Goal: Task Accomplishment & Management: Manage account settings

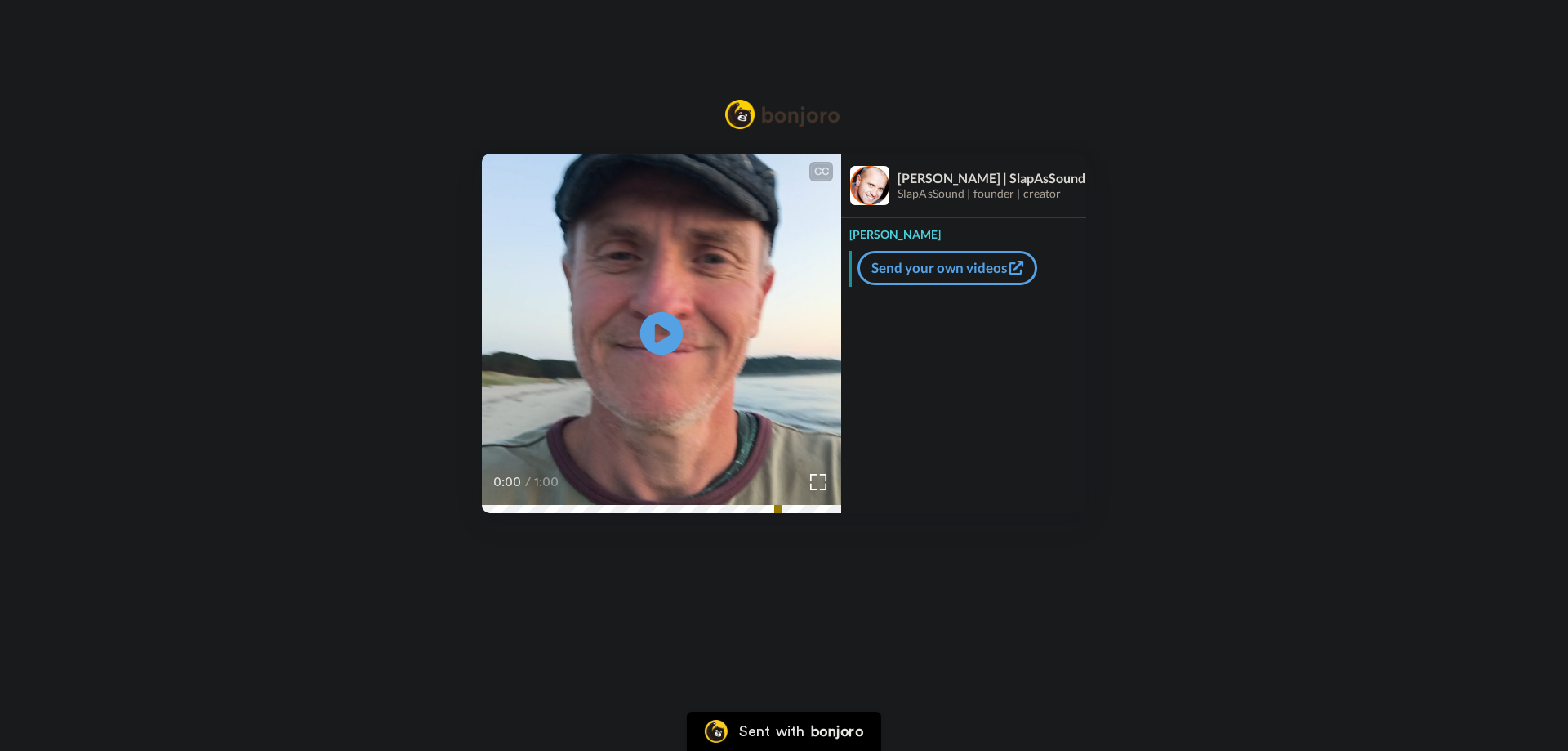
click at [670, 343] on icon at bounding box center [662, 333] width 43 height 43
click at [654, 331] on icon "Play/Pause" at bounding box center [662, 334] width 43 height 77
click at [667, 327] on icon at bounding box center [662, 333] width 43 height 43
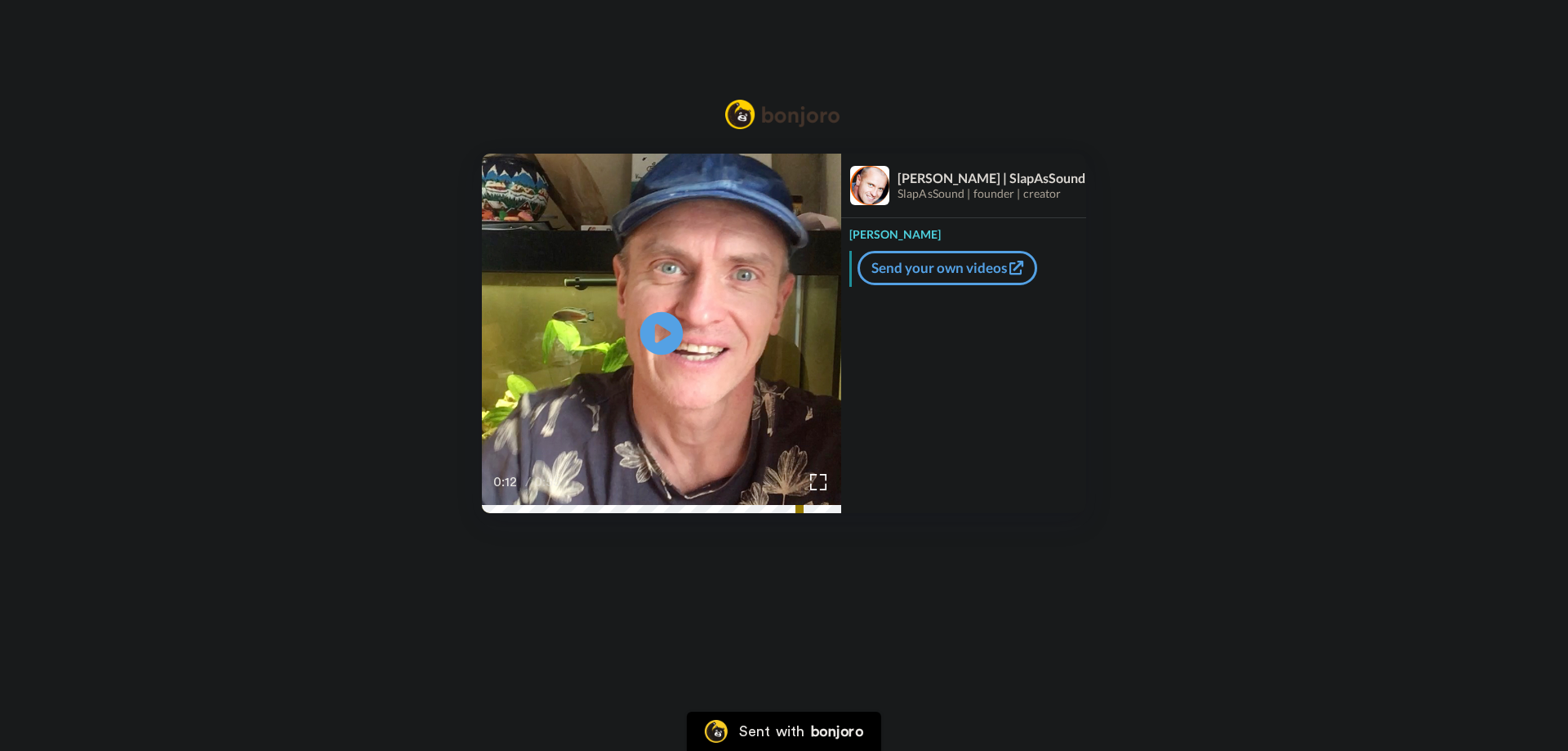
click at [662, 320] on icon at bounding box center [662, 333] width 43 height 43
click at [729, 353] on video at bounding box center [661, 333] width 359 height 359
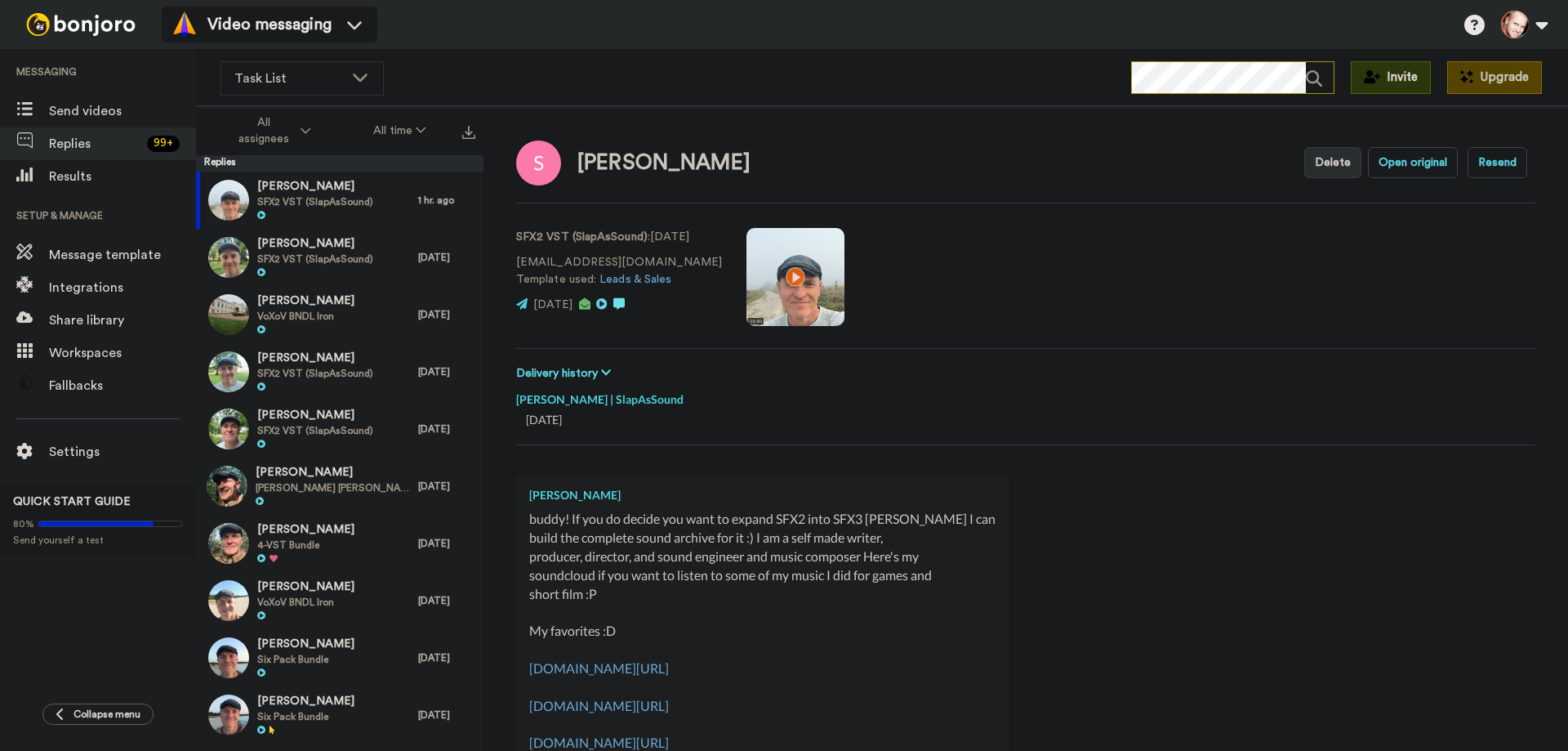
scroll to position [1248, 0]
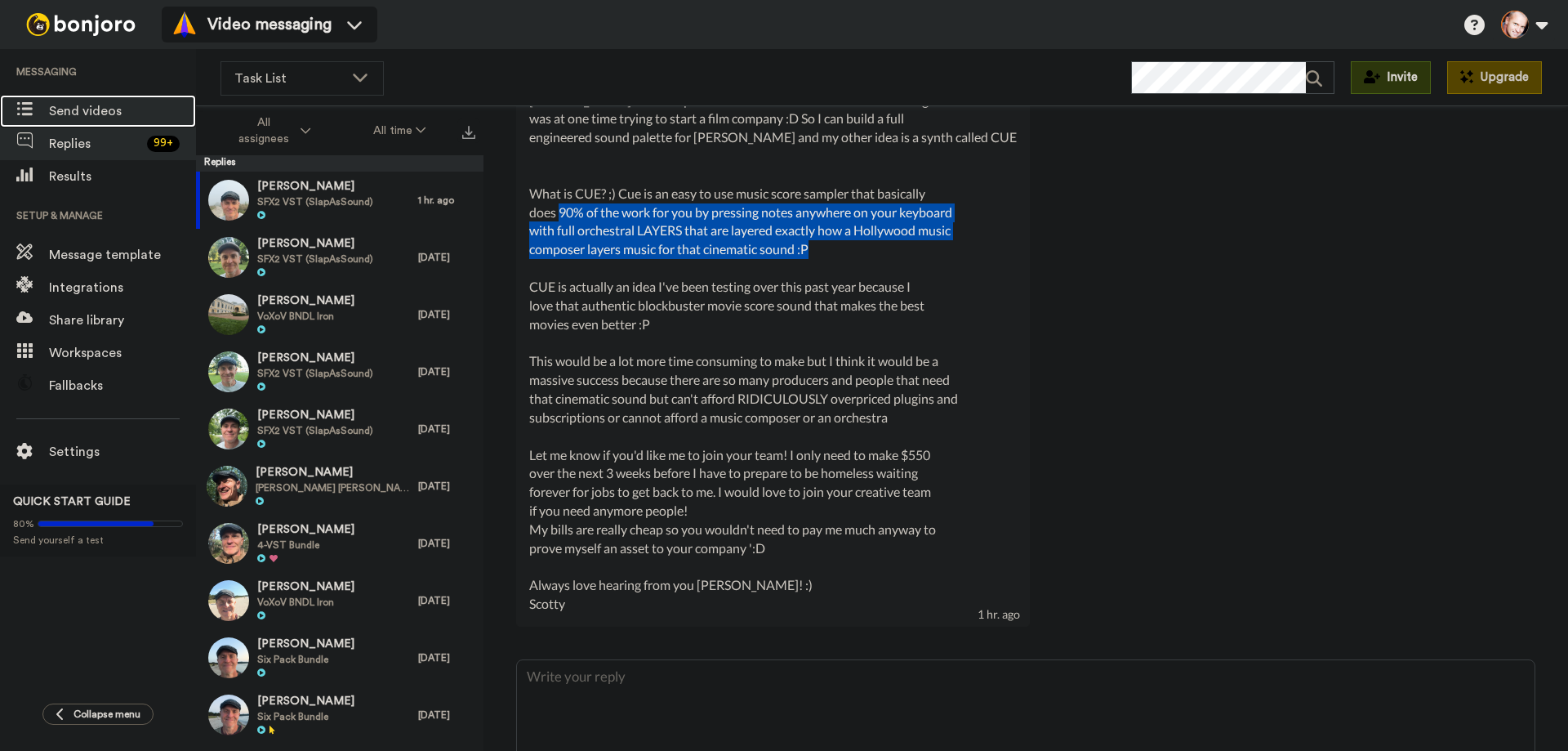
click at [71, 110] on span "Send videos" at bounding box center [123, 111] width 147 height 19
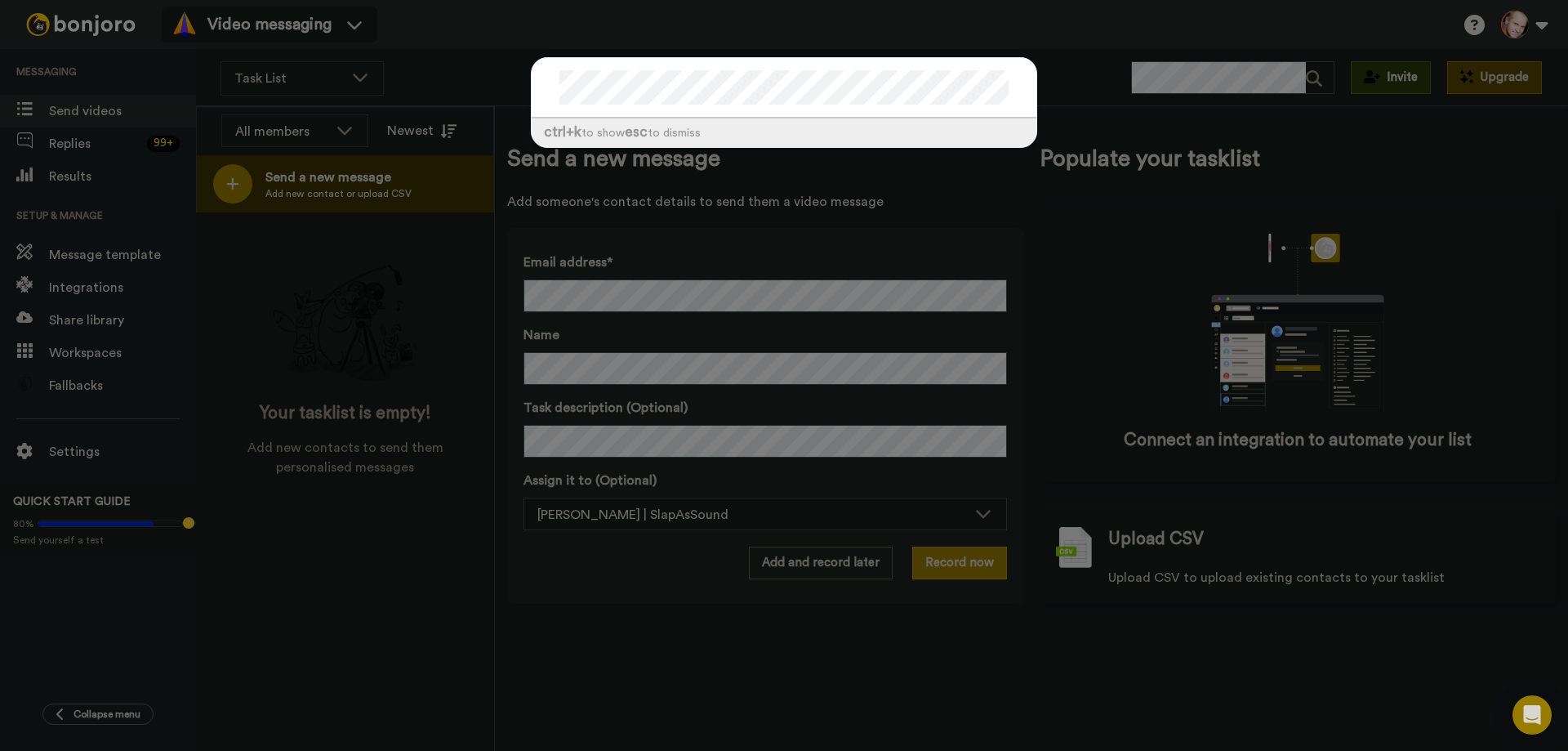
click at [82, 143] on div "ctrl +k to show esc to dismiss" at bounding box center [784, 376] width 1568 height 751
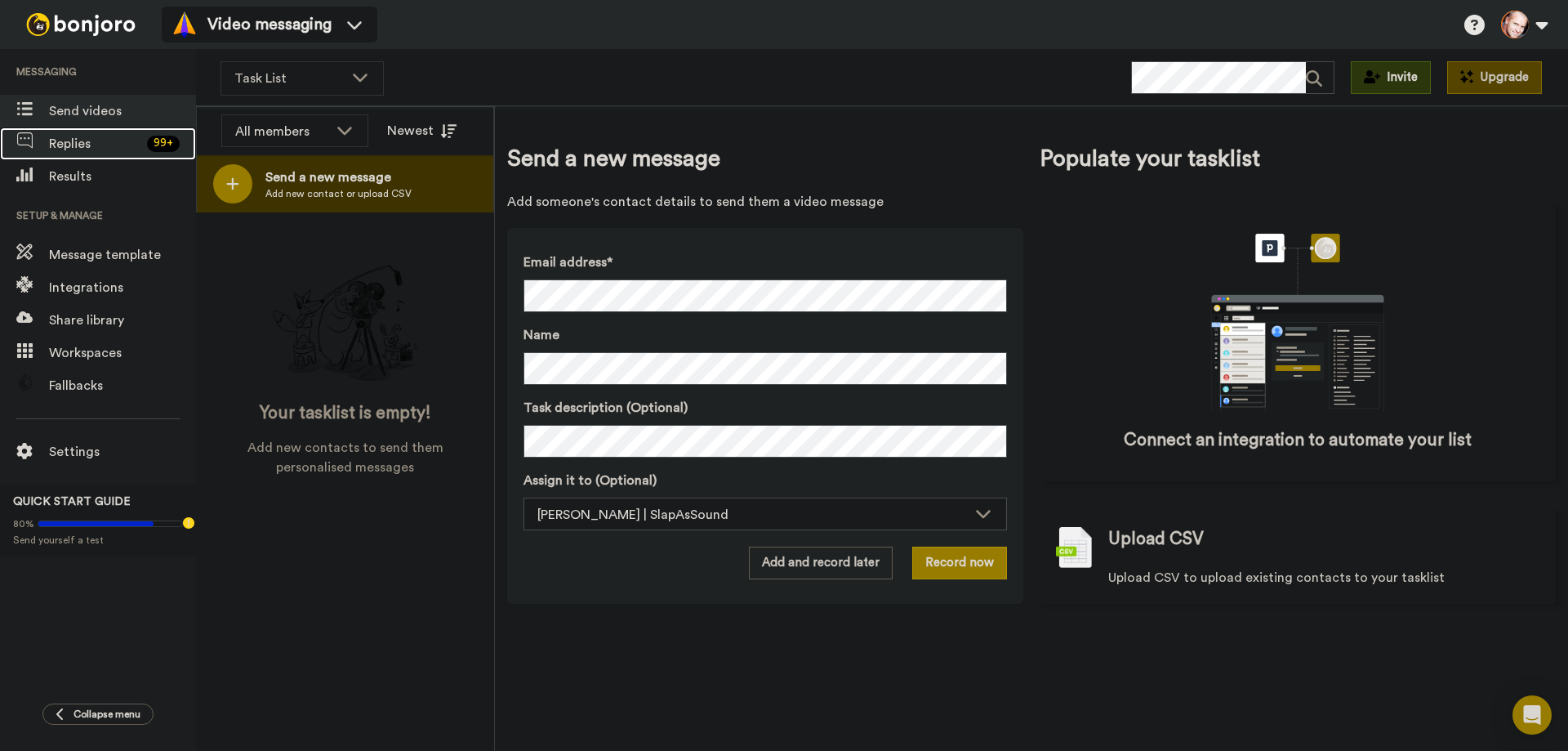
click at [78, 144] on span "Replies" at bounding box center [95, 144] width 92 height 19
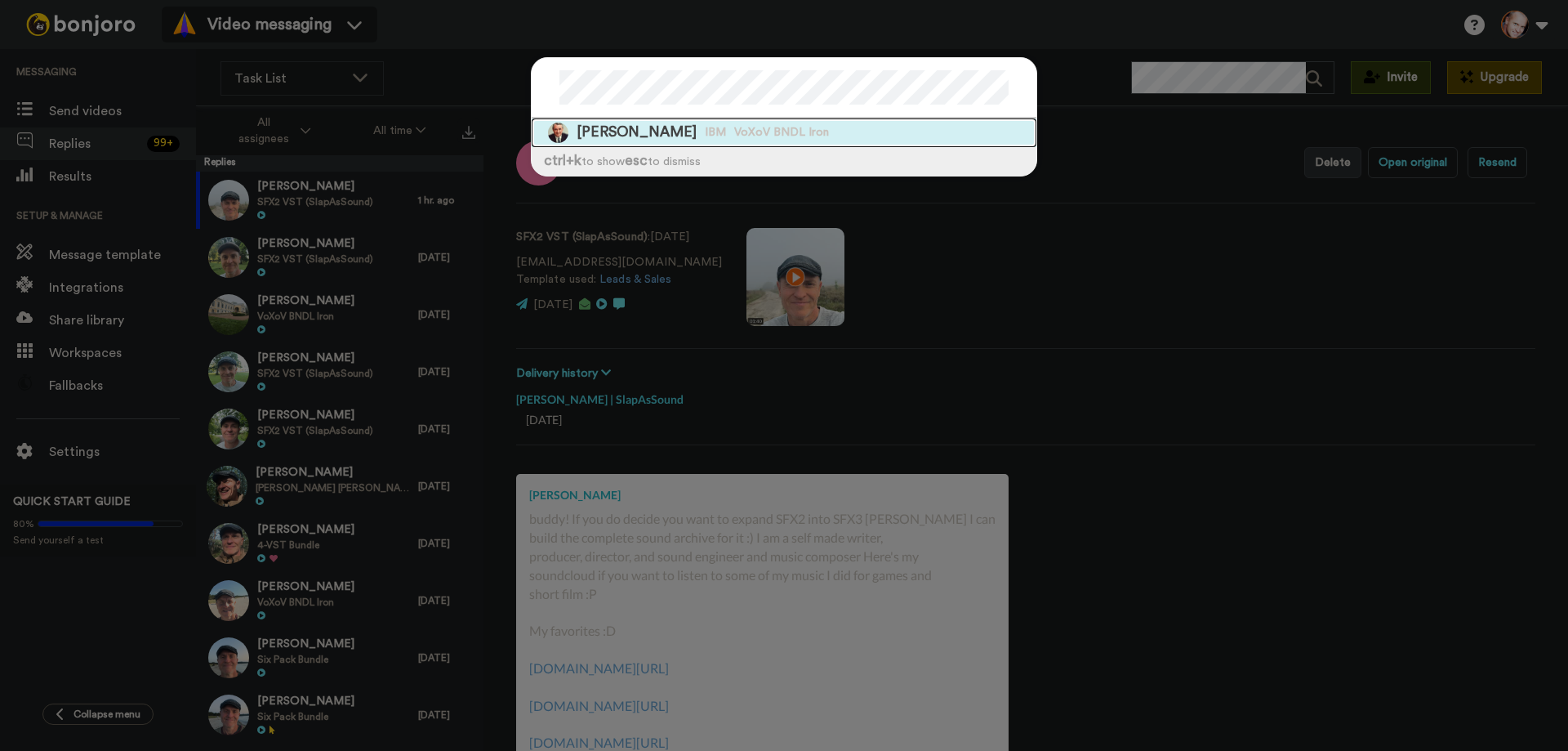
click at [773, 133] on div "John Akers IBM VoXoV BNDL Iron" at bounding box center [784, 133] width 505 height 29
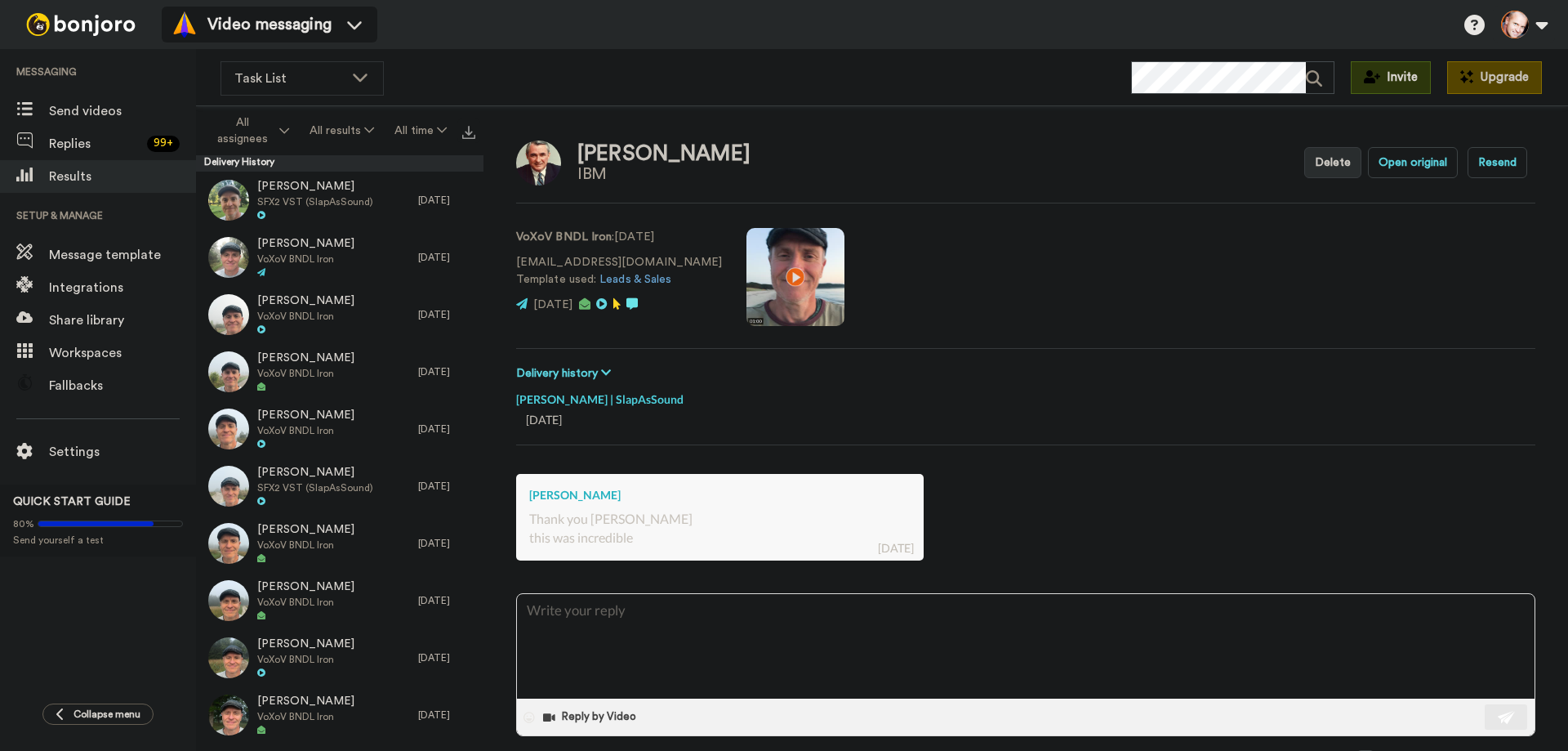
click at [592, 173] on div "IBM" at bounding box center [663, 174] width 173 height 18
click at [718, 163] on div "John Akers IBM Delete Open original Resend" at bounding box center [1026, 162] width 1019 height 47
drag, startPoint x: 747, startPoint y: 277, endPoint x: 761, endPoint y: 294, distance: 22.0
click at [747, 277] on video at bounding box center [796, 277] width 98 height 98
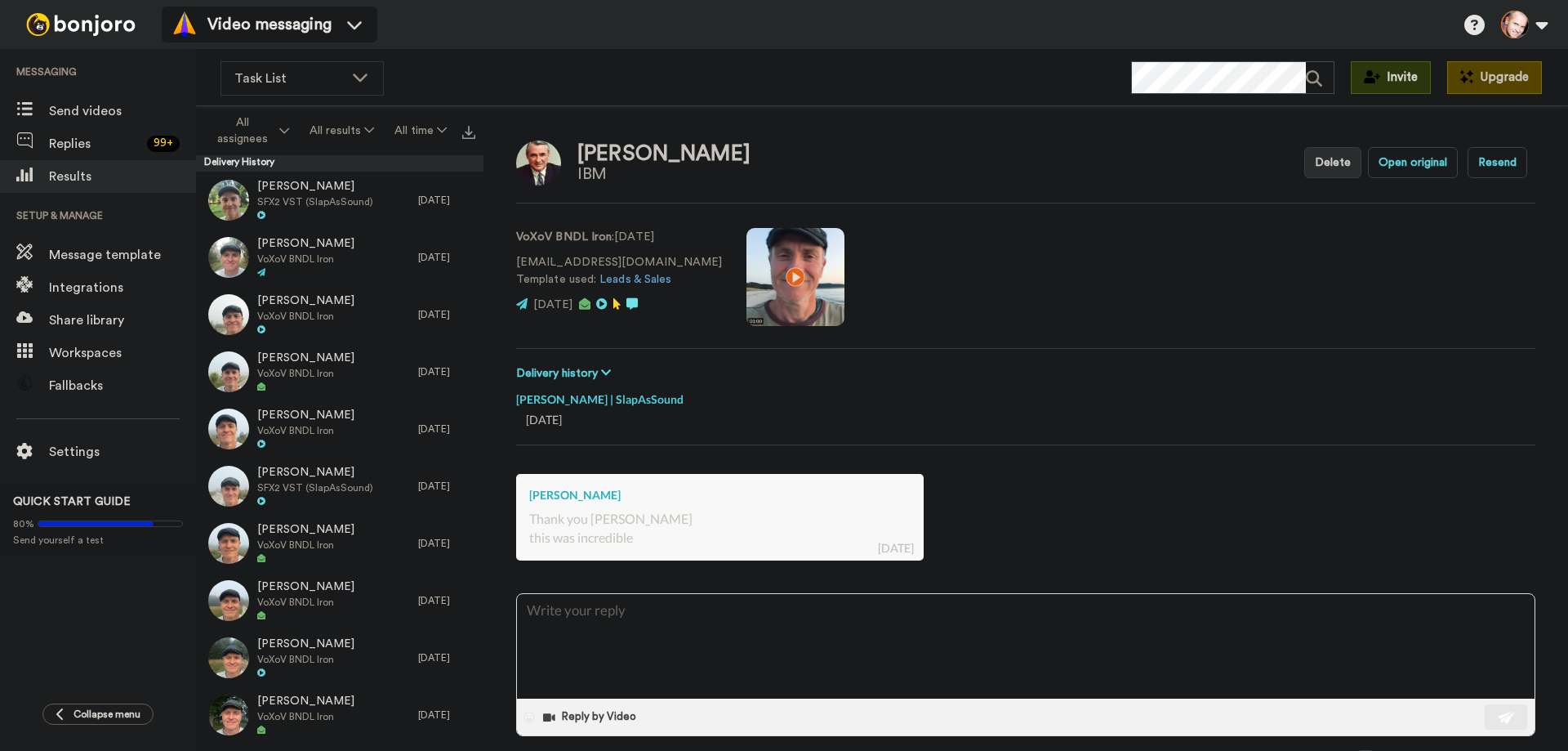
drag, startPoint x: 732, startPoint y: 274, endPoint x: 991, endPoint y: 233, distance: 262.2
click at [747, 274] on video at bounding box center [796, 277] width 98 height 98
click at [1417, 154] on button "Open original" at bounding box center [1413, 162] width 90 height 31
type textarea "x"
click at [66, 174] on span "Results" at bounding box center [123, 177] width 147 height 19
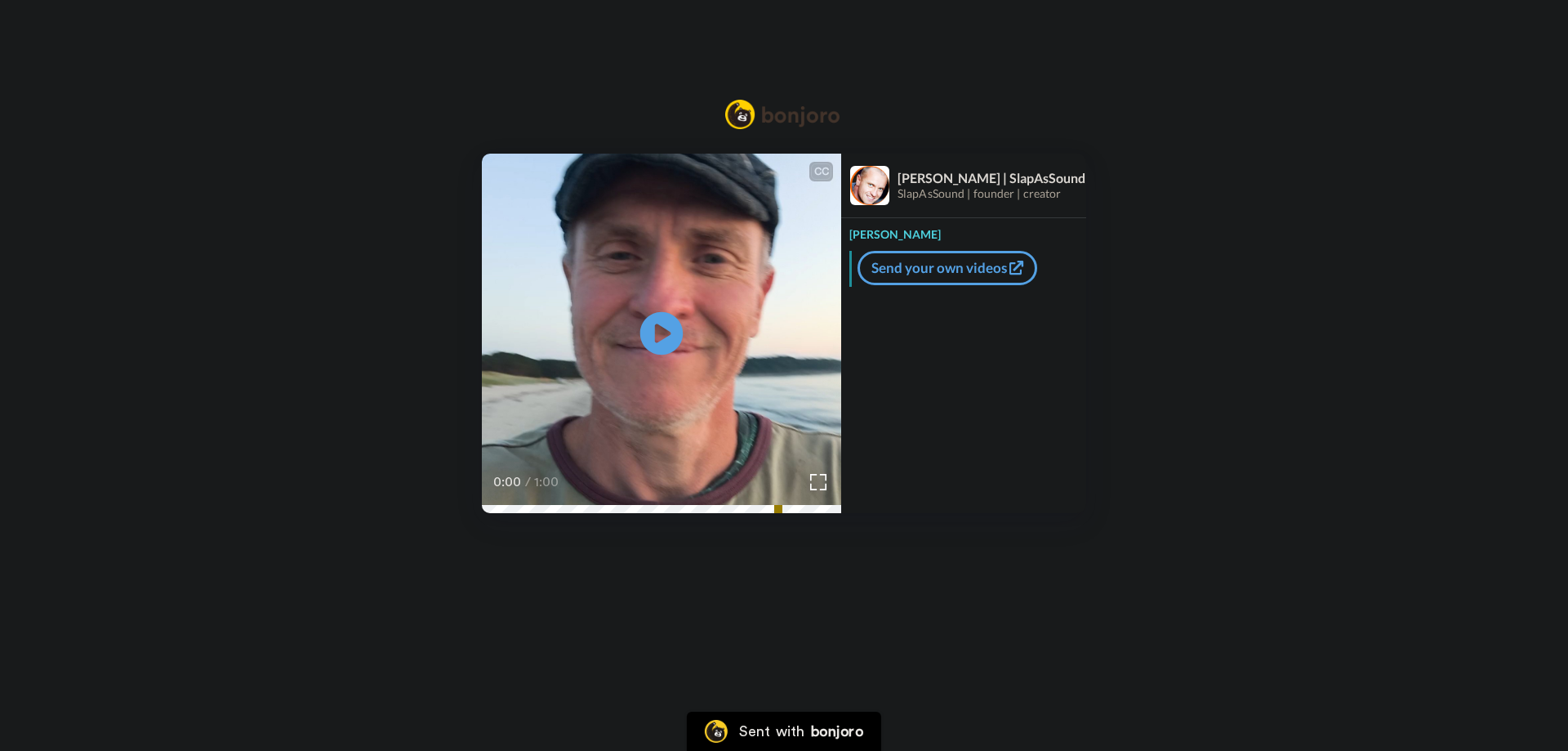
click at [658, 320] on icon at bounding box center [662, 333] width 43 height 43
click at [673, 328] on icon at bounding box center [662, 333] width 43 height 43
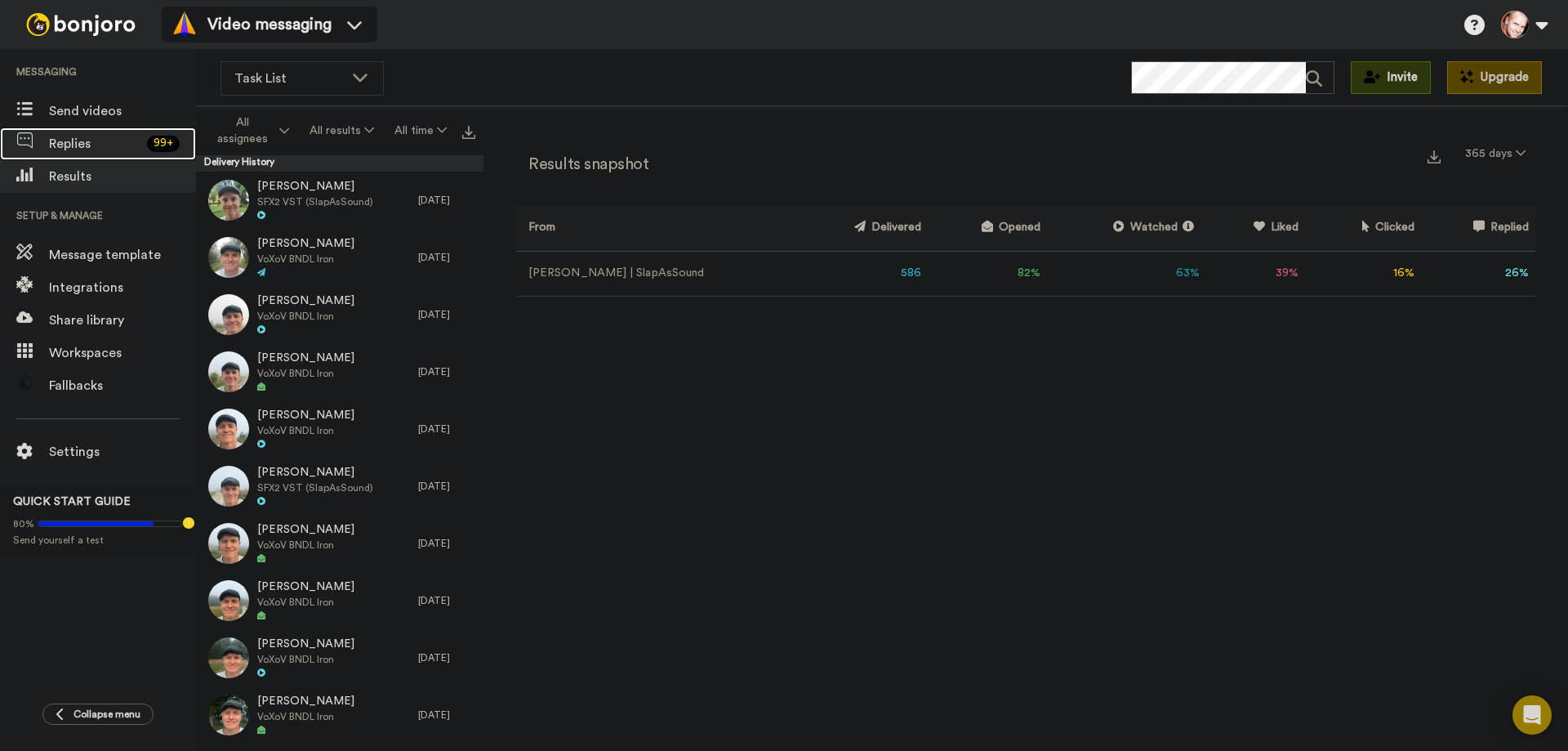
click at [76, 141] on span "Replies" at bounding box center [95, 144] width 92 height 19
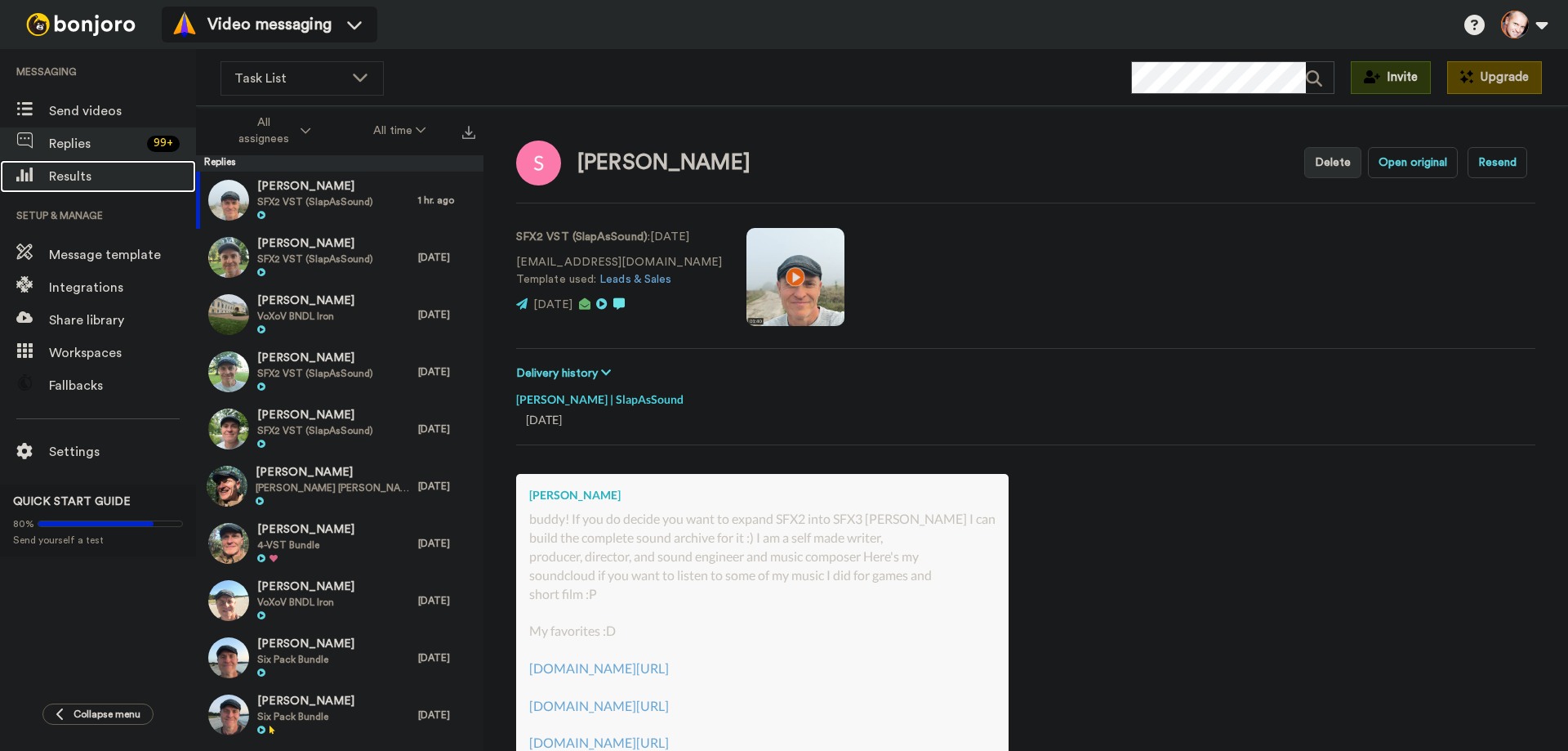
click at [77, 171] on span "Results" at bounding box center [123, 177] width 147 height 19
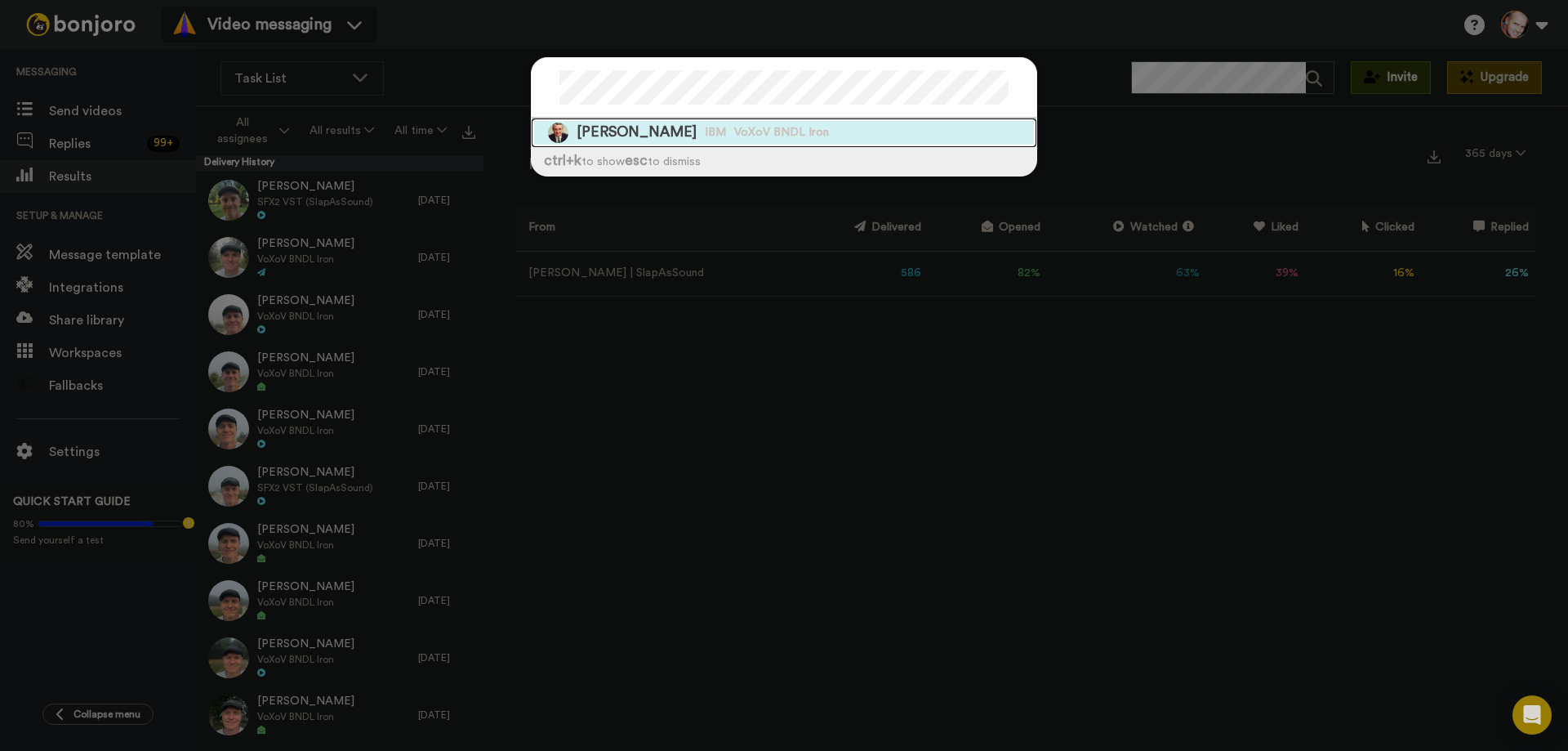
click at [734, 129] on span "VoXoV BNDL Iron" at bounding box center [782, 132] width 95 height 16
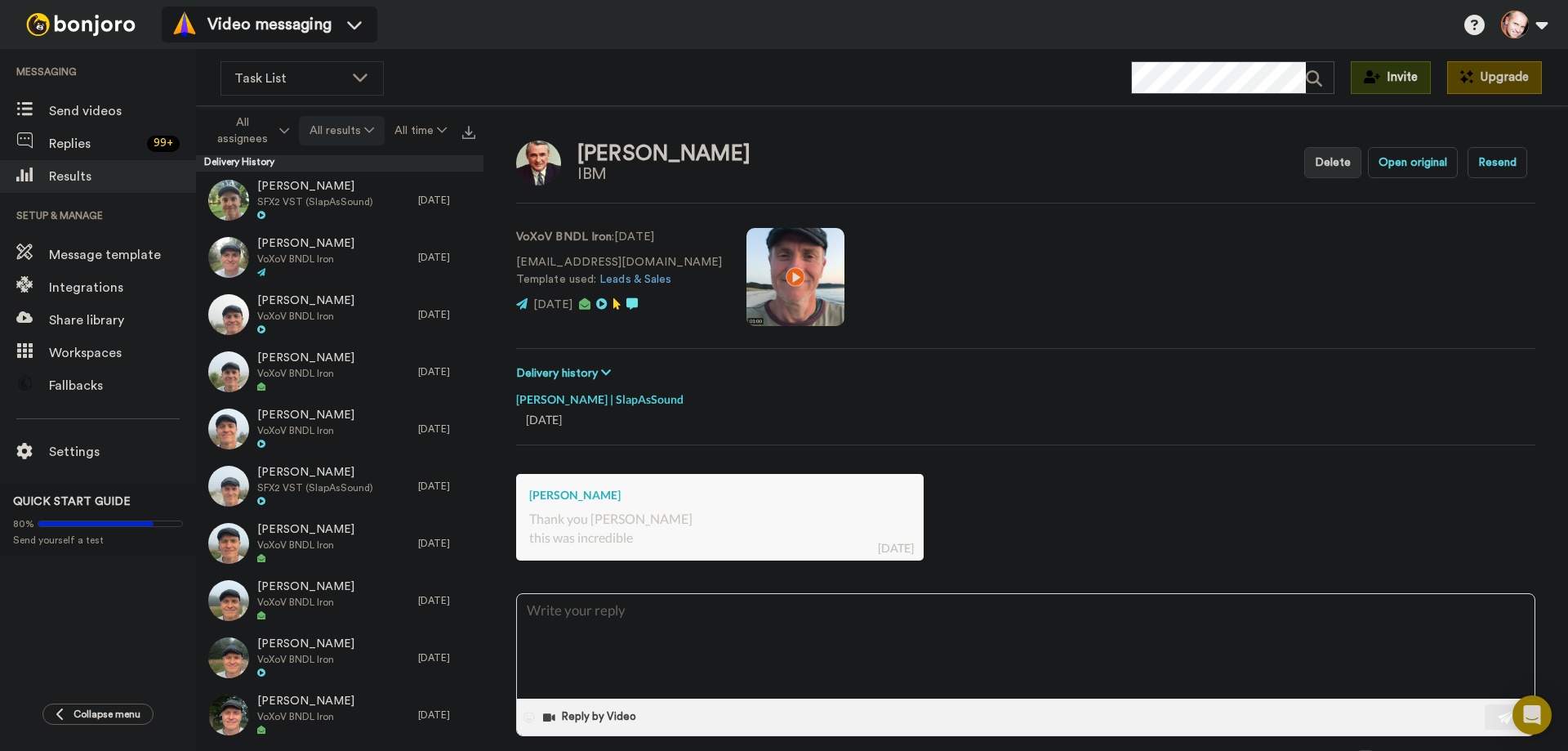
click at [351, 133] on button "All results" at bounding box center [342, 130] width 85 height 29
click at [315, 74] on span "Task List" at bounding box center [289, 78] width 109 height 19
click at [435, 77] on div "Task List WORKSPACES View all All Default Task List + Add a new workspace Invit…" at bounding box center [882, 77] width 1372 height 57
click at [67, 170] on span "Results" at bounding box center [123, 177] width 147 height 19
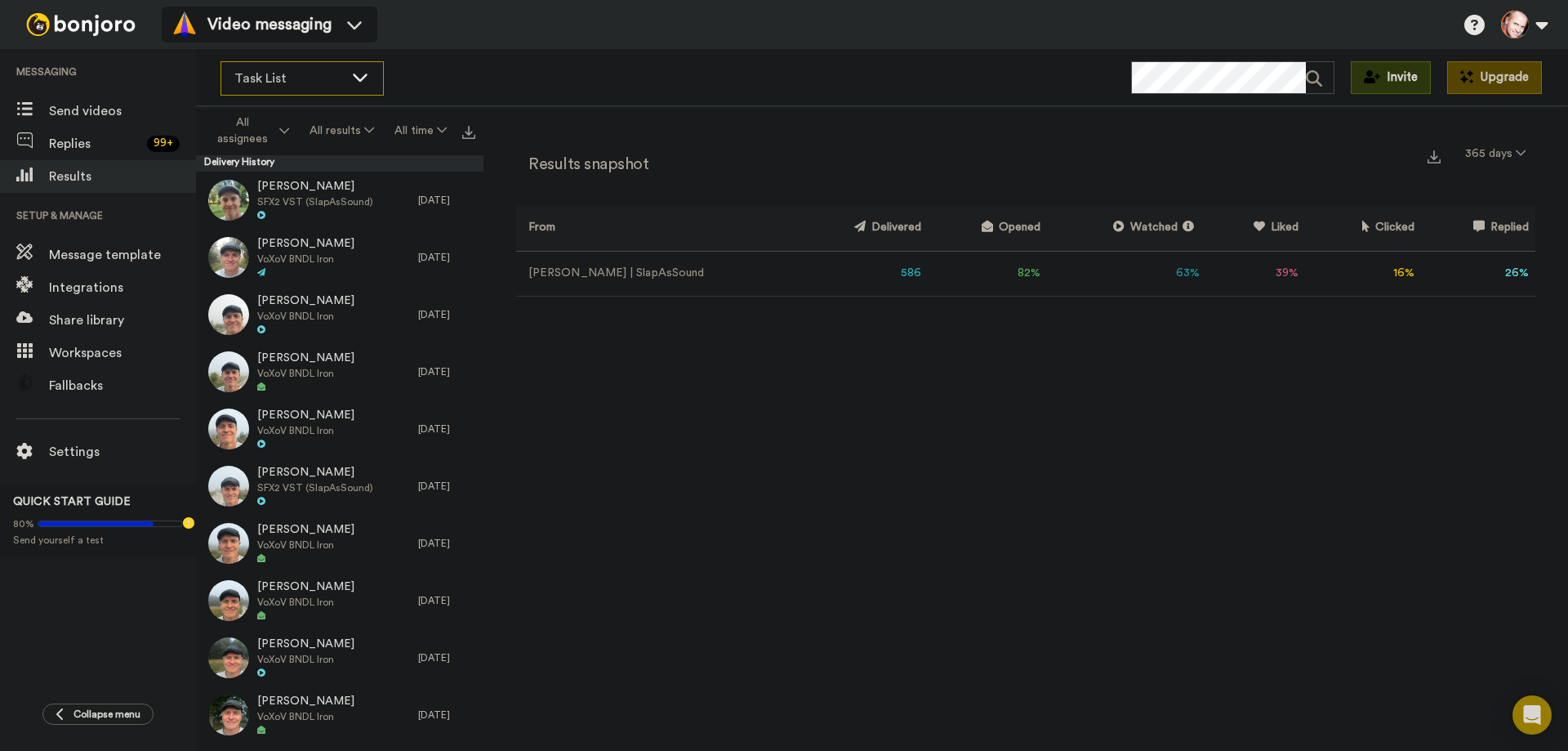
click at [312, 72] on span "Task List" at bounding box center [289, 78] width 109 height 19
click at [404, 74] on div "Task List WORKSPACES View all All Default Task List + Add a new workspace Invit…" at bounding box center [882, 77] width 1372 height 57
click at [344, 77] on div "Task List" at bounding box center [302, 78] width 162 height 33
click at [427, 74] on div "Task List WORKSPACES View all All Default Task List + Add a new workspace Invit…" at bounding box center [882, 77] width 1372 height 57
click at [82, 144] on span "Replies" at bounding box center [95, 144] width 92 height 19
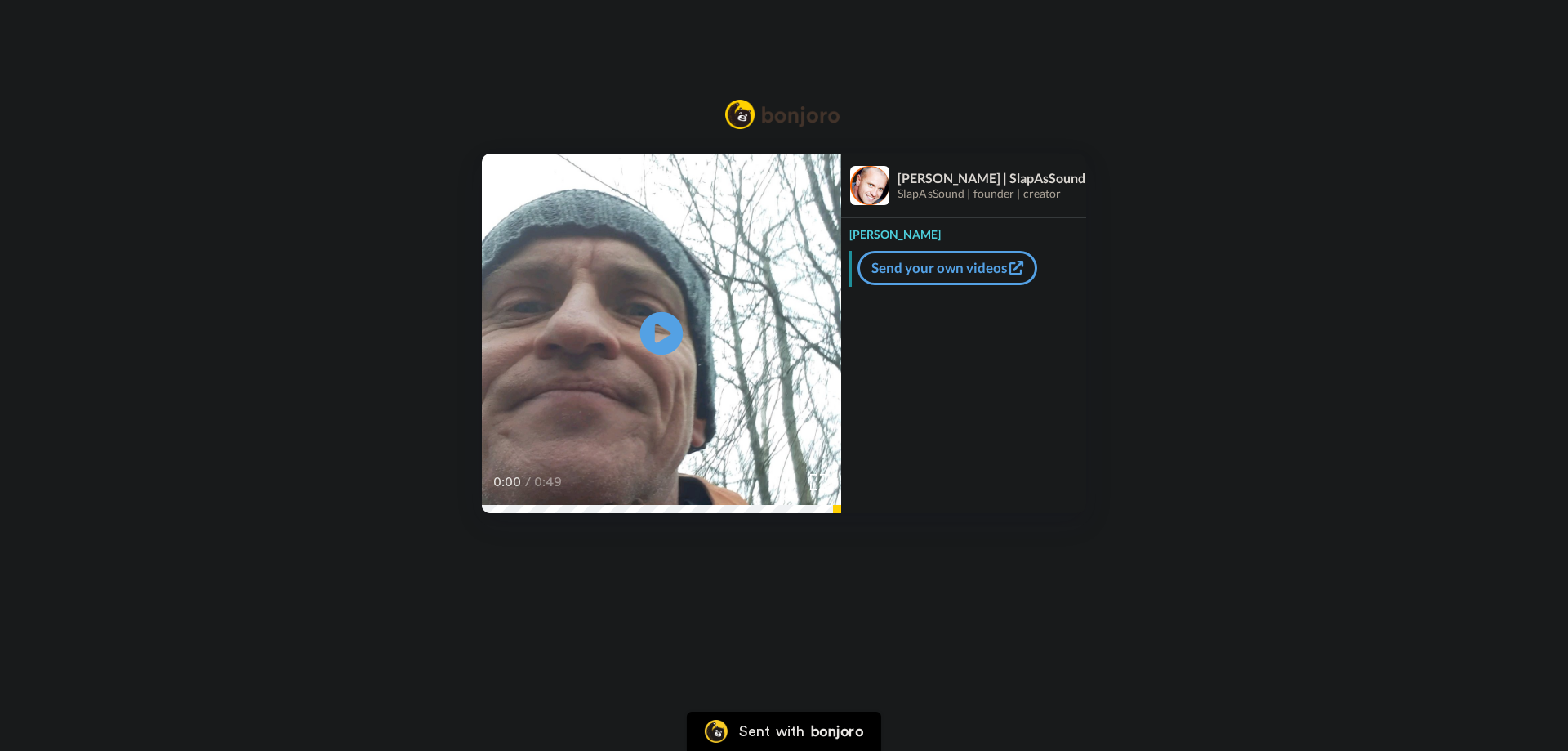
click at [669, 361] on icon "Play/Pause" at bounding box center [662, 334] width 43 height 77
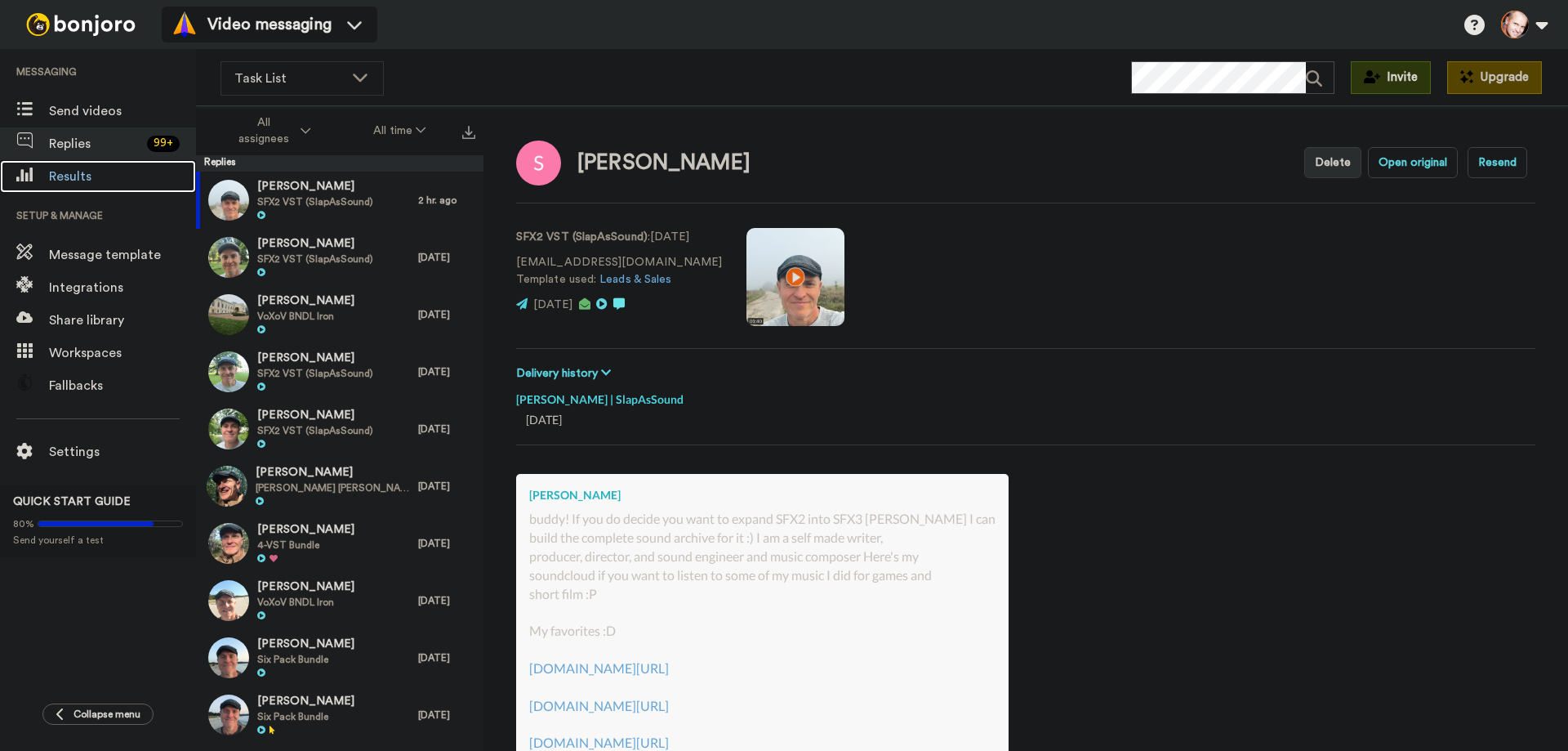
click at [72, 175] on span "Results" at bounding box center [123, 177] width 147 height 19
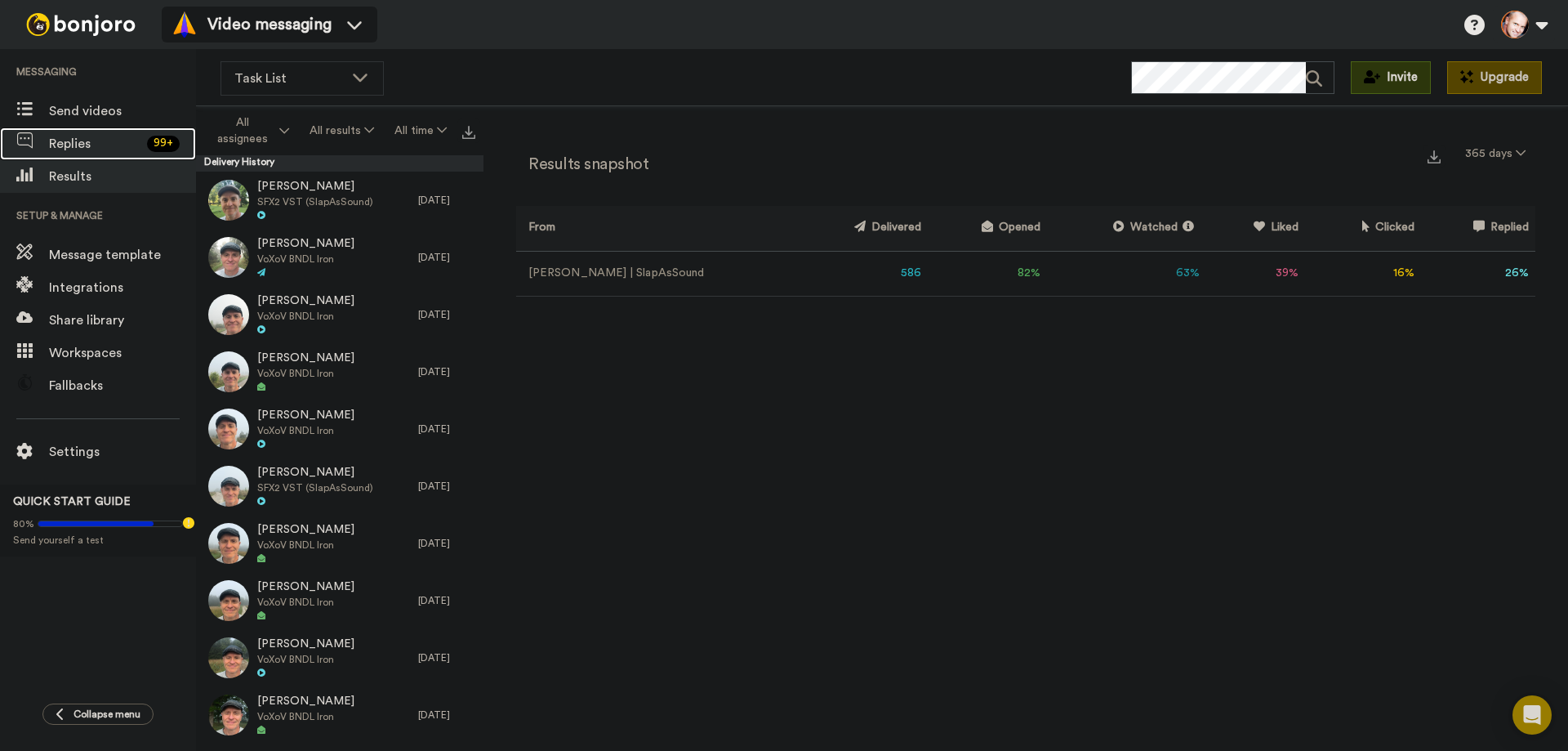
click at [70, 140] on span "Replies" at bounding box center [95, 144] width 92 height 19
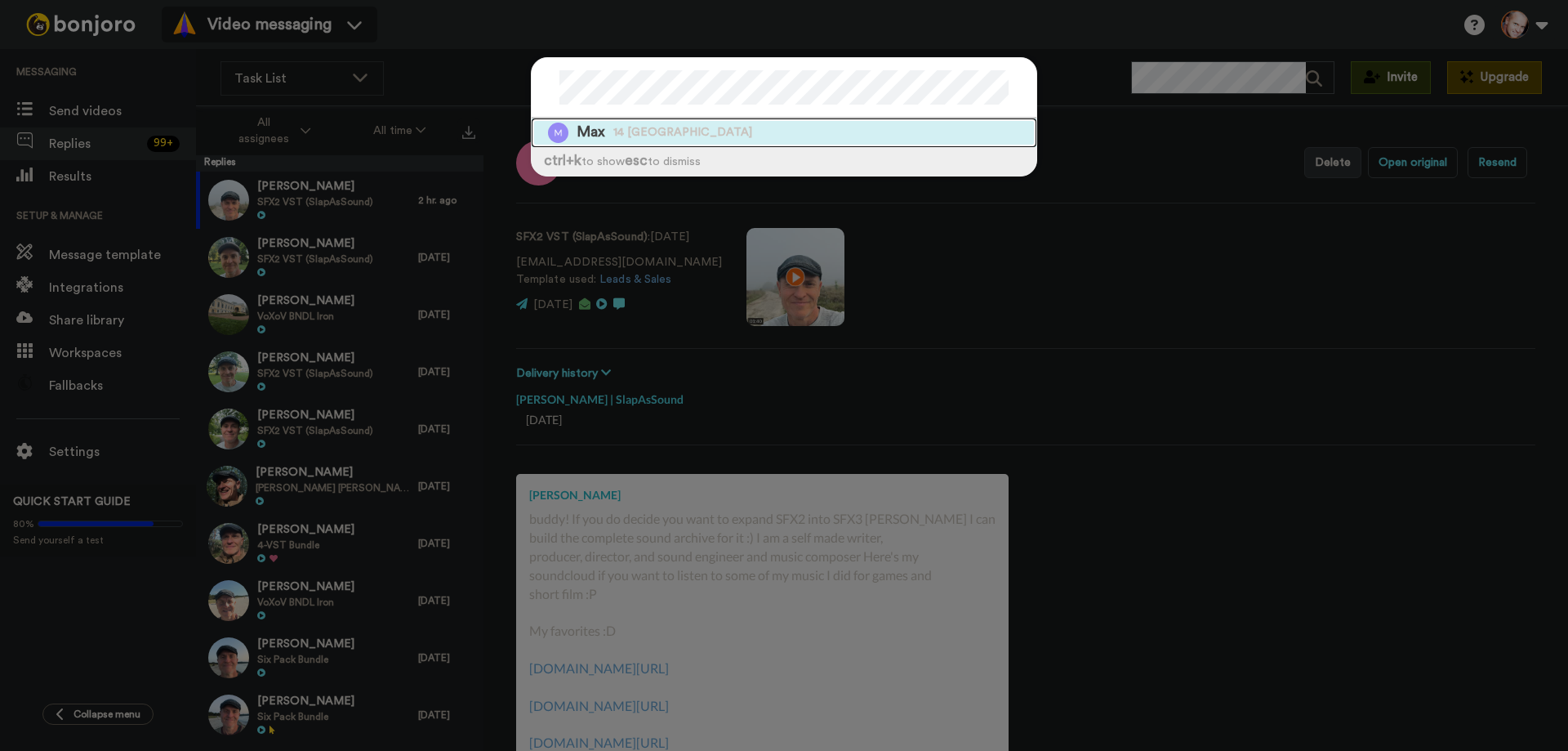
click at [645, 130] on span "14 [GEOGRAPHIC_DATA]" at bounding box center [683, 132] width 139 height 16
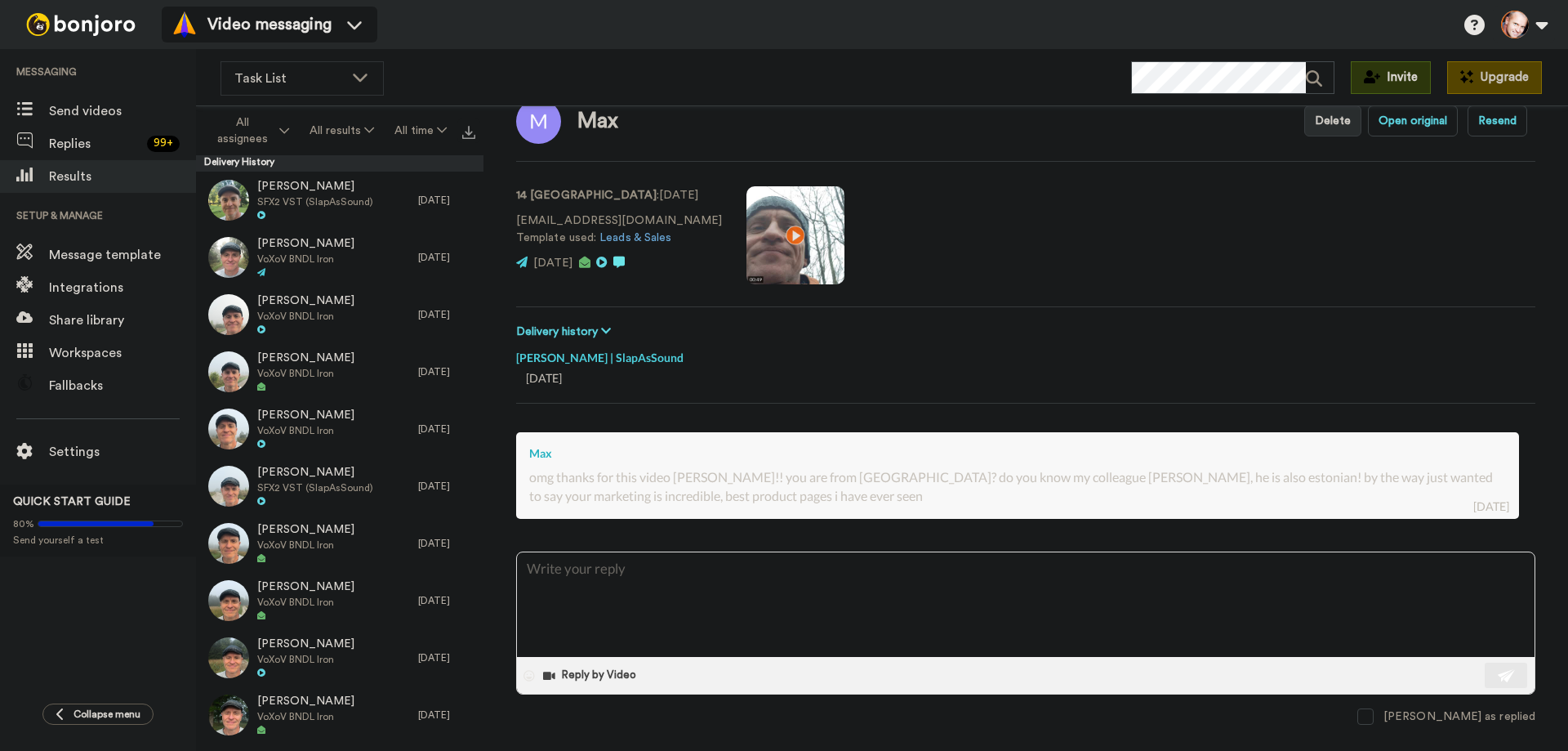
scroll to position [65, 0]
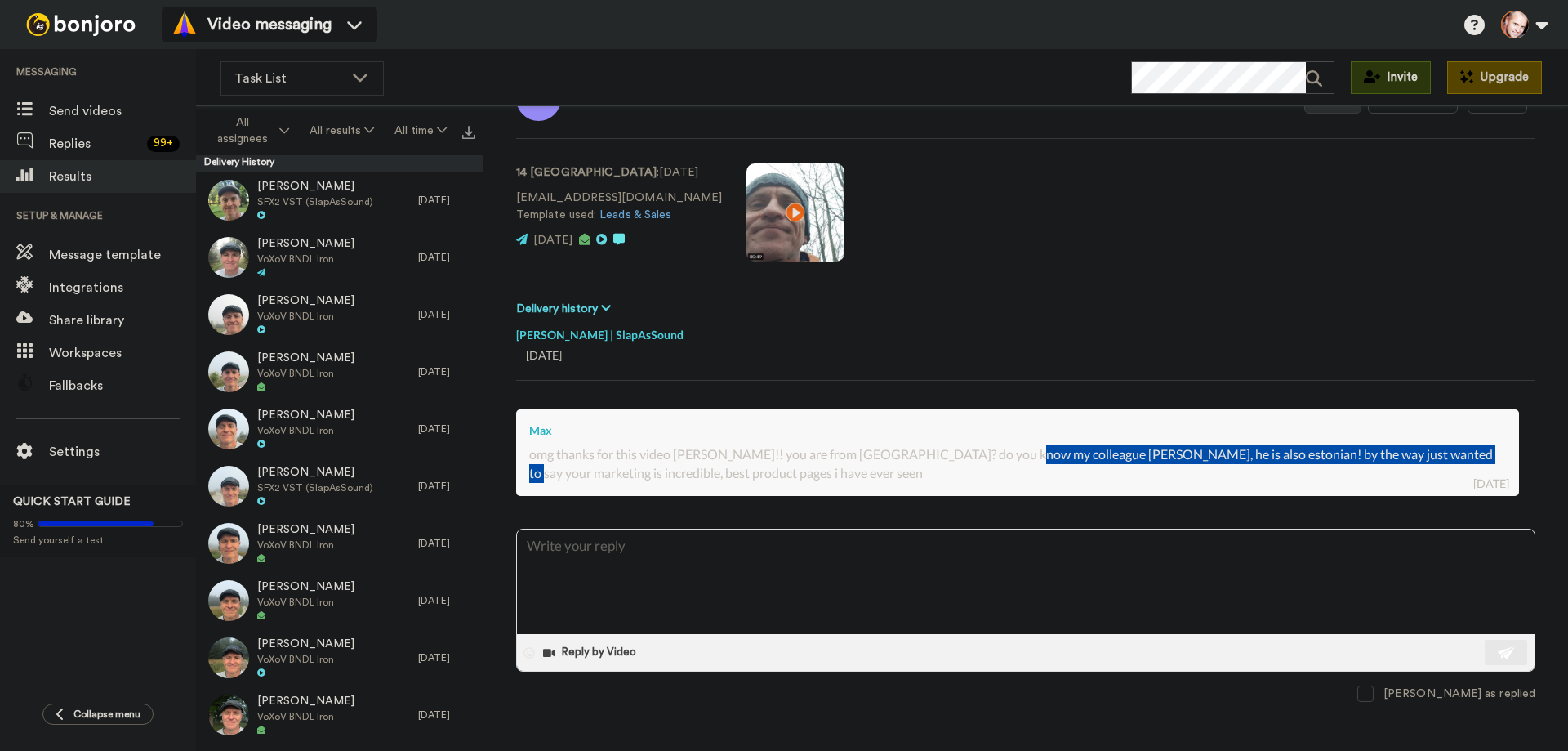
drag, startPoint x: 1087, startPoint y: 456, endPoint x: 1435, endPoint y: 458, distance: 348.0
click at [1444, 455] on div "omg thanks for this video [PERSON_NAME]!! you are from [GEOGRAPHIC_DATA]? do yo…" at bounding box center [1017, 463] width 977 height 38
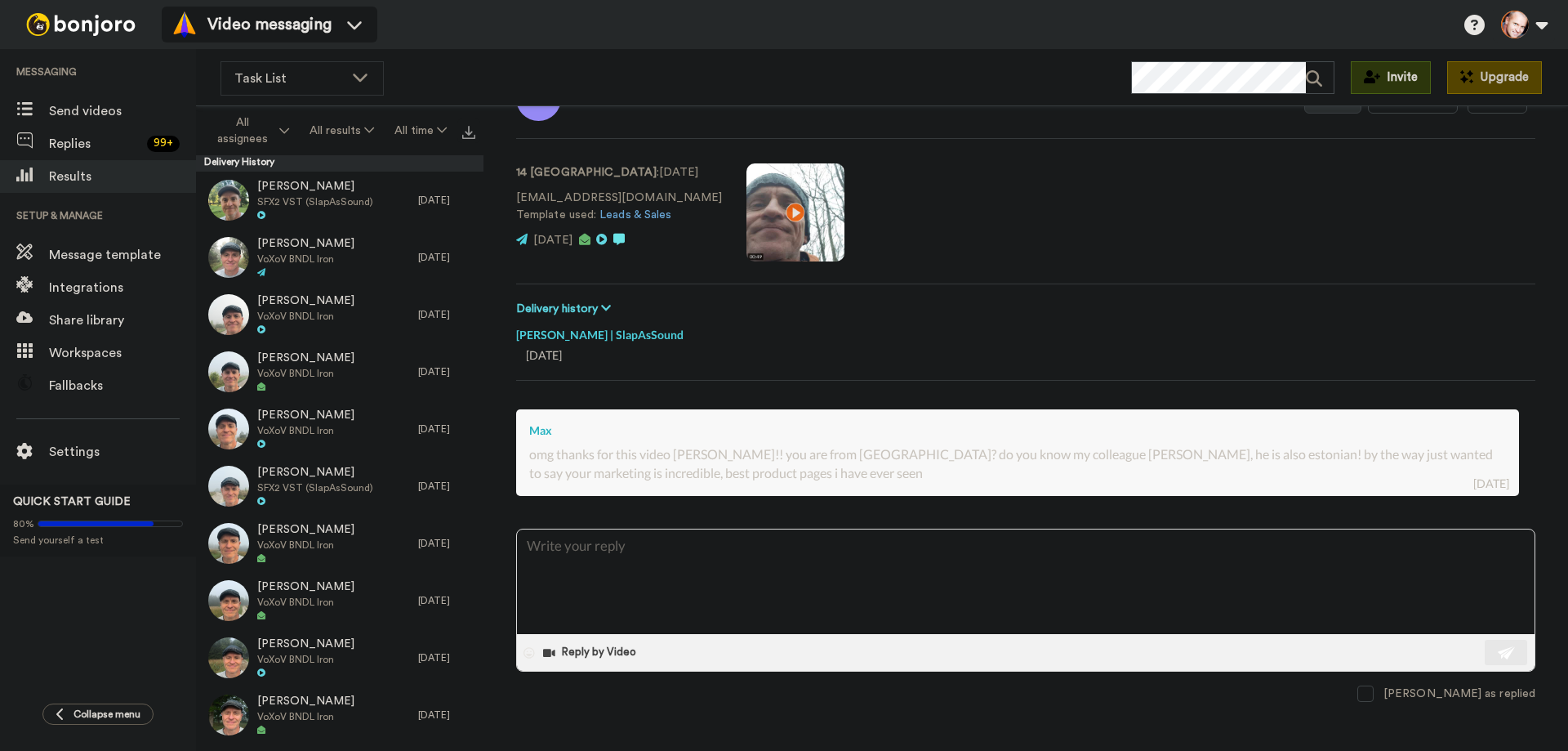
click at [869, 486] on div "[PERSON_NAME] omg thanks for this video [PERSON_NAME]!! you are from [GEOGRAPHI…" at bounding box center [1017, 453] width 1003 height 87
type textarea "x"
